Goal: Task Accomplishment & Management: Use online tool/utility

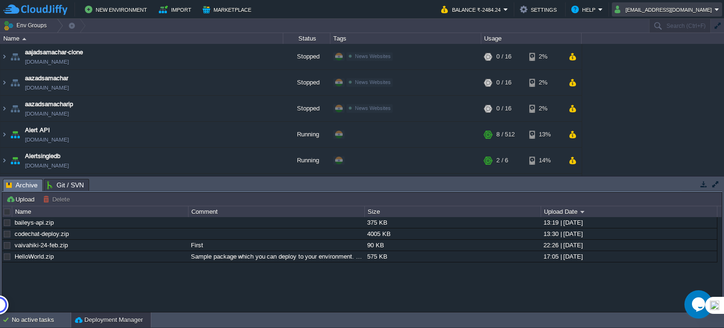
click at [679, 10] on button "[EMAIL_ADDRESS][DOMAIN_NAME]" at bounding box center [665, 9] width 100 height 11
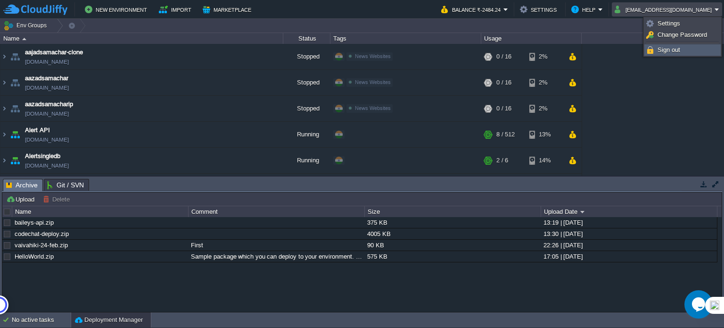
click at [667, 52] on span "Sign out" at bounding box center [669, 49] width 23 height 7
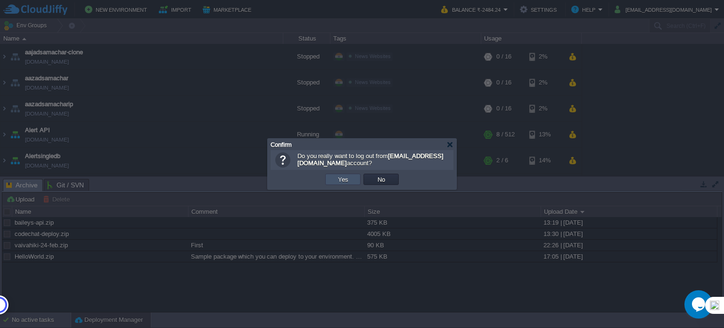
click at [343, 178] on button "Yes" at bounding box center [343, 179] width 16 height 8
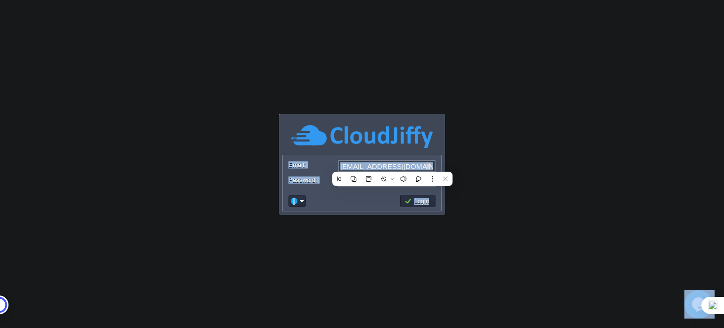
click at [646, 177] on body "Application Platform v.8.10.2 Required Field Email: singhthakurbhanupratap0@gma…" at bounding box center [362, 164] width 724 height 328
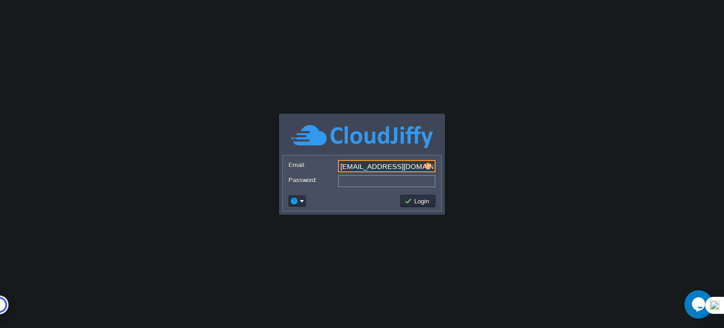
click at [373, 166] on input "singhthakurbhanupratap0@gmail.com" at bounding box center [387, 166] width 98 height 12
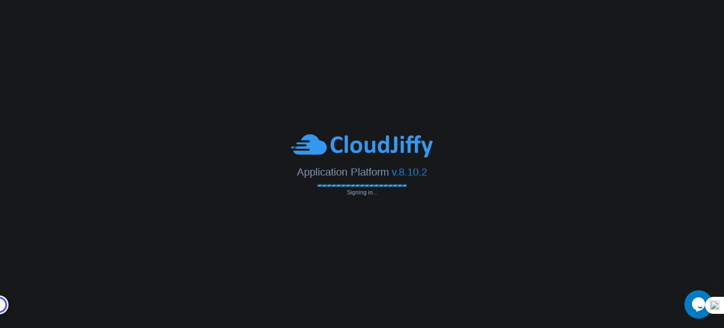
click at [415, 200] on body "Application Platform v.8.10.2 Signing in... Required Field Email: singhthakurbh…" at bounding box center [362, 164] width 724 height 328
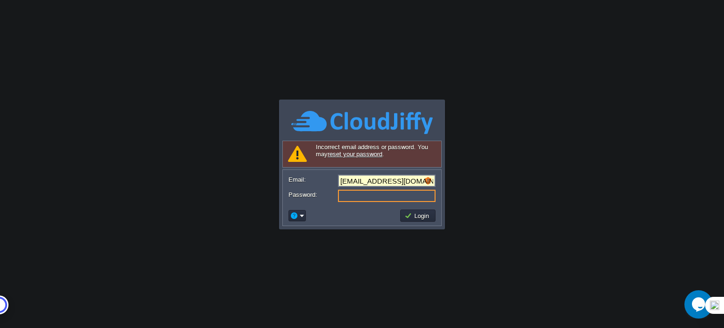
type input "singhthakurbhanupratap0@gmail.com"
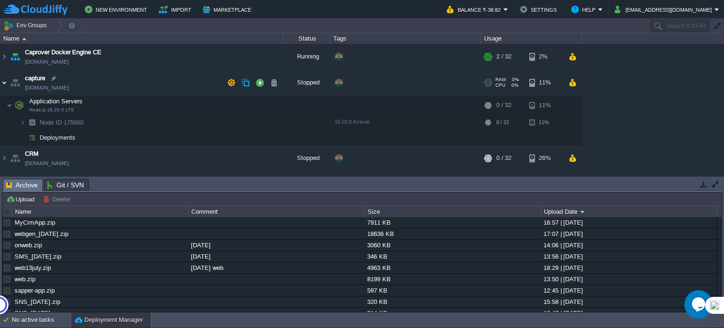
click at [3, 81] on img at bounding box center [4, 82] width 8 height 25
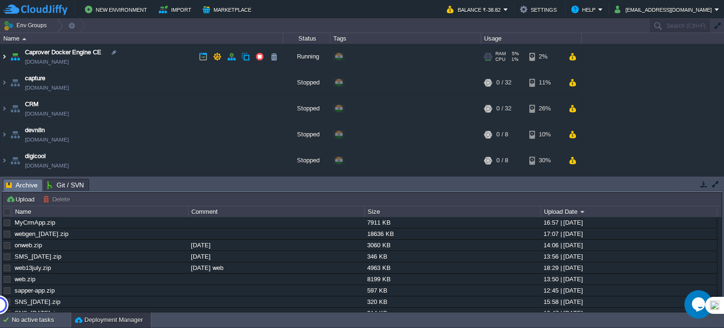
click at [4, 59] on img at bounding box center [4, 56] width 8 height 25
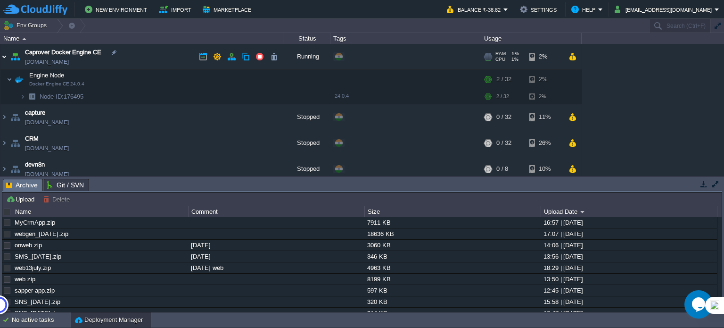
click at [4, 59] on img at bounding box center [4, 56] width 8 height 25
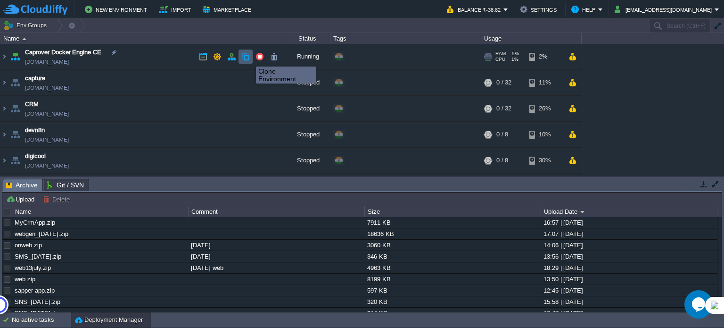
click at [249, 58] on button "button" at bounding box center [245, 56] width 8 height 8
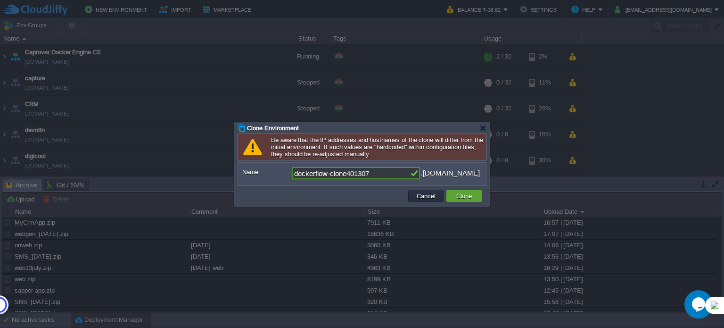
drag, startPoint x: 387, startPoint y: 173, endPoint x: 347, endPoint y: 174, distance: 40.1
click at [347, 174] on input "dockerflow-clone401307" at bounding box center [351, 173] width 118 height 12
type input "dockerflow-clone"
click at [463, 194] on button "Clone" at bounding box center [464, 195] width 21 height 8
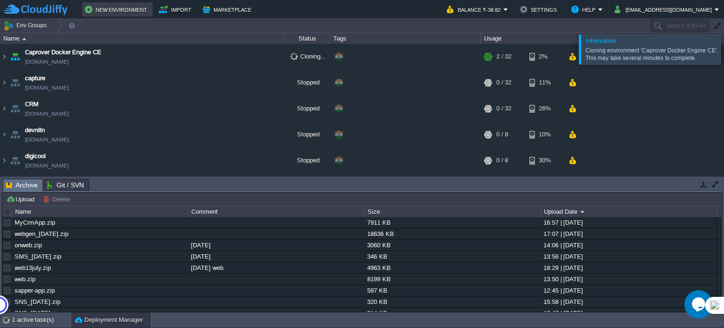
click at [126, 11] on button "New Environment" at bounding box center [117, 9] width 65 height 11
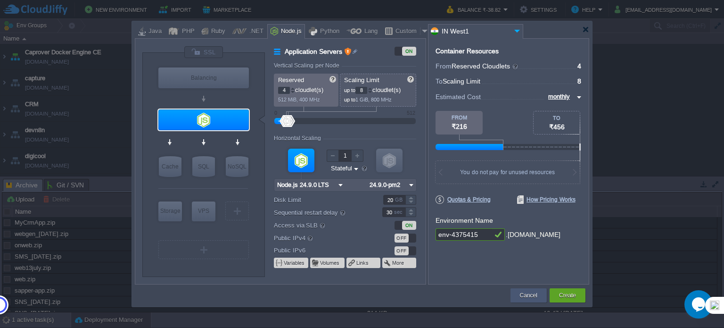
click at [532, 298] on button "Cancel" at bounding box center [528, 294] width 17 height 9
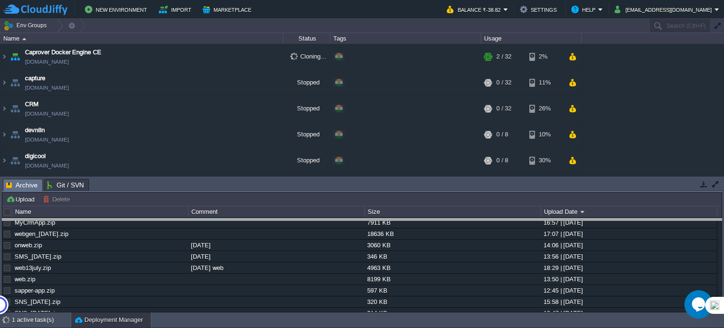
drag, startPoint x: 332, startPoint y: 184, endPoint x: 330, endPoint y: 224, distance: 39.7
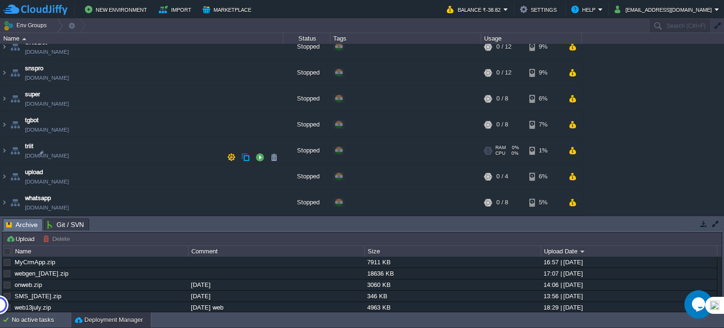
scroll to position [1094, 0]
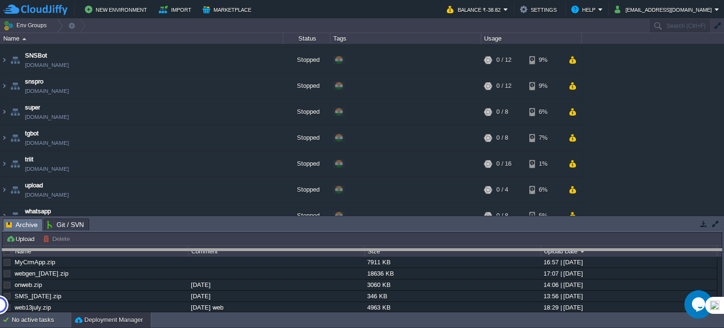
drag, startPoint x: 374, startPoint y: 224, endPoint x: 374, endPoint y: 257, distance: 32.5
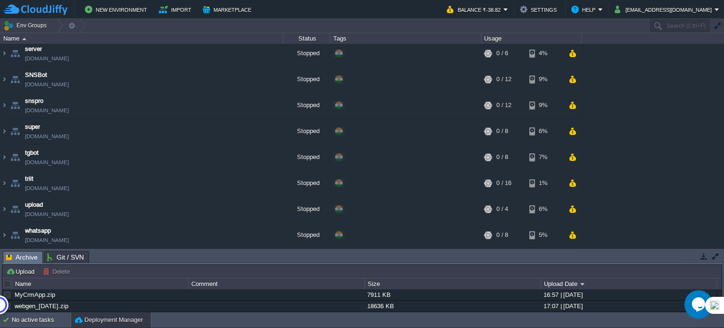
scroll to position [1062, 0]
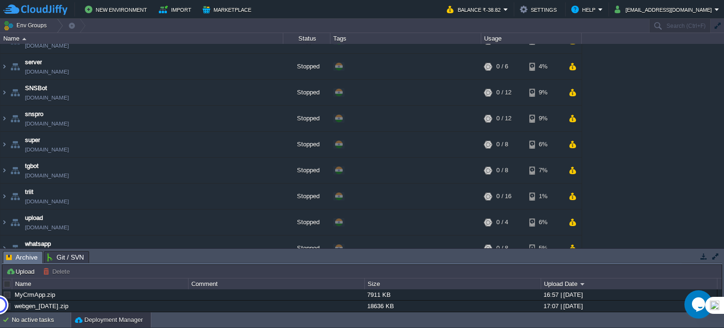
click at [715, 258] on button "button" at bounding box center [716, 256] width 8 height 8
